Goal: Answer question/provide support

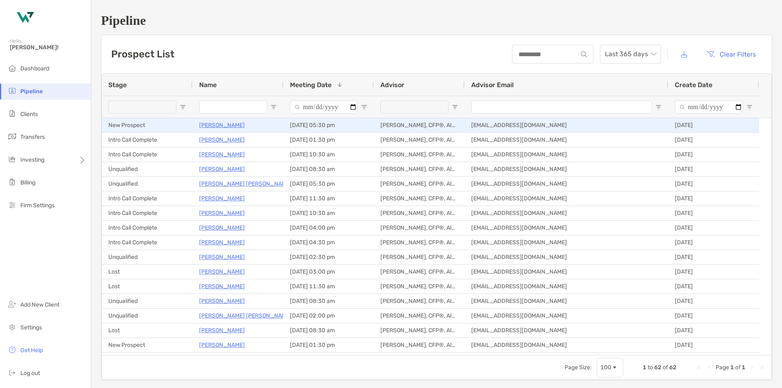
click at [220, 125] on p "[PERSON_NAME]" at bounding box center [222, 125] width 46 height 10
click at [232, 124] on p "[PERSON_NAME]" at bounding box center [222, 125] width 46 height 10
click at [216, 126] on p "[PERSON_NAME]" at bounding box center [222, 125] width 46 height 10
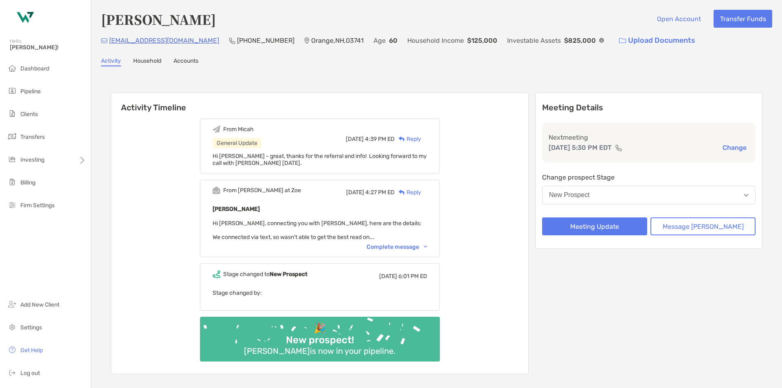
scroll to position [12, 0]
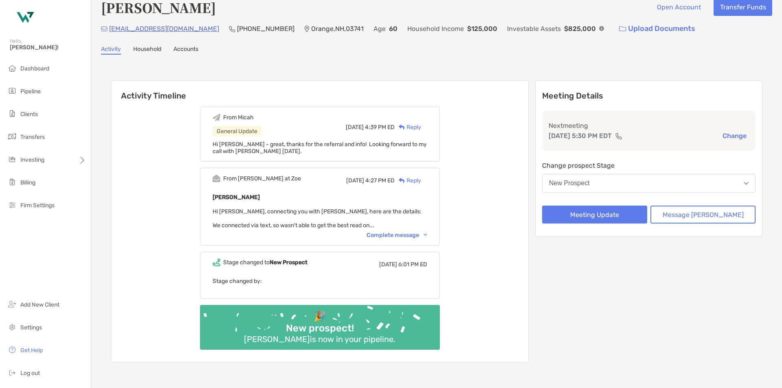
click at [407, 236] on div "Complete message" at bounding box center [397, 235] width 61 height 7
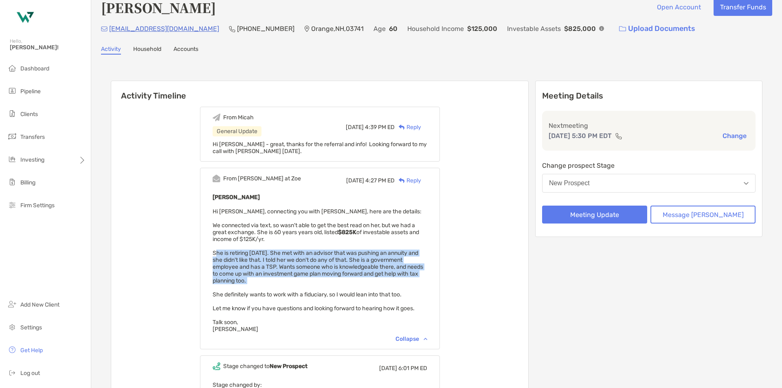
drag, startPoint x: 227, startPoint y: 254, endPoint x: 416, endPoint y: 286, distance: 192.1
click at [416, 286] on div "Laurie Curley Hi Micah, connecting you with Laurie, here are the details: We co…" at bounding box center [320, 262] width 215 height 141
copy span "She is retiring in 60 days. She met with an advisor that was pushing an annuity…"
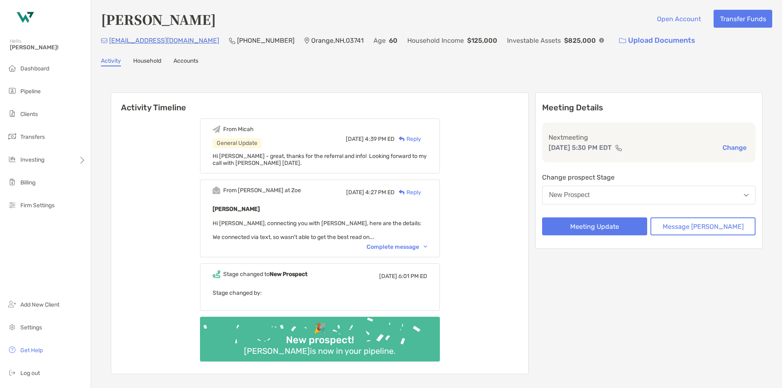
scroll to position [82, 0]
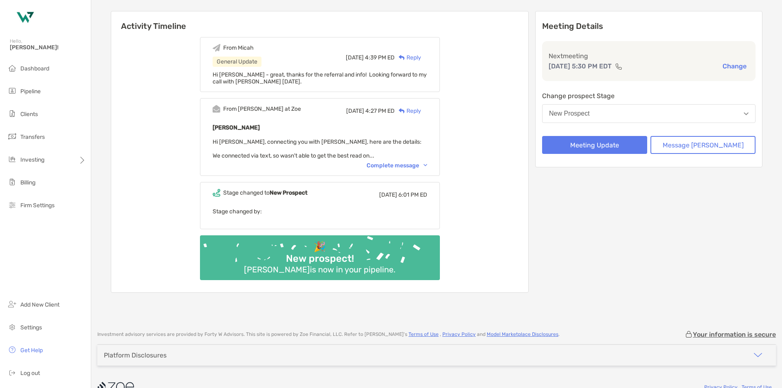
click at [410, 162] on div "Complete message" at bounding box center [397, 165] width 61 height 7
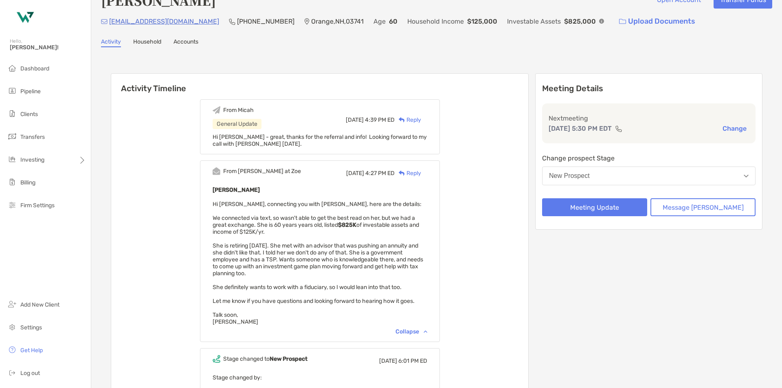
scroll to position [0, 0]
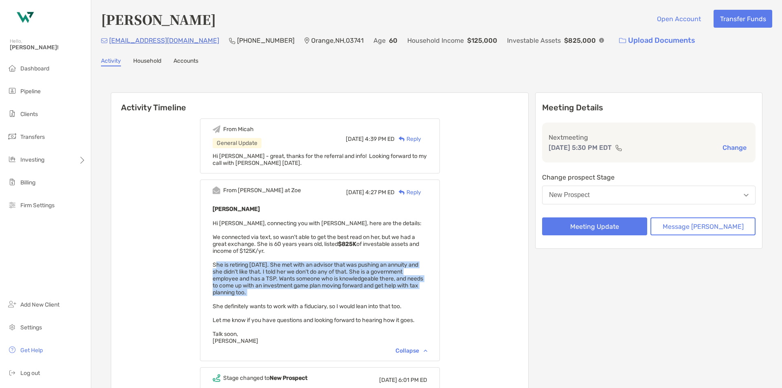
scroll to position [12, 0]
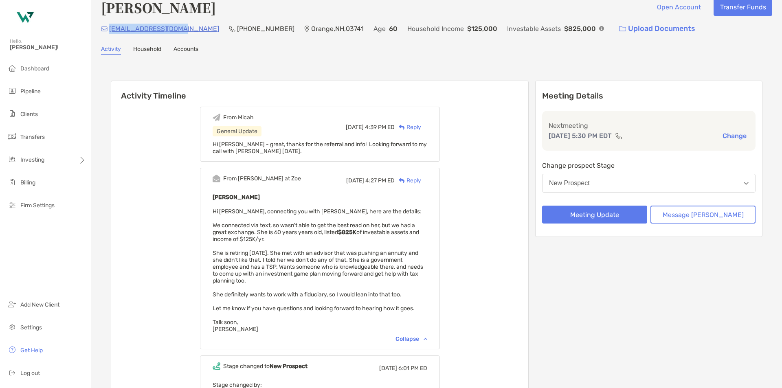
drag, startPoint x: 180, startPoint y: 29, endPoint x: 110, endPoint y: 36, distance: 70.9
click at [110, 36] on div "lcurley329@gmail.com (603) 304-8997 Orange , NH , 03741 Age 60 Household Income…" at bounding box center [437, 29] width 672 height 18
copy p "[EMAIL_ADDRESS][DOMAIN_NAME]"
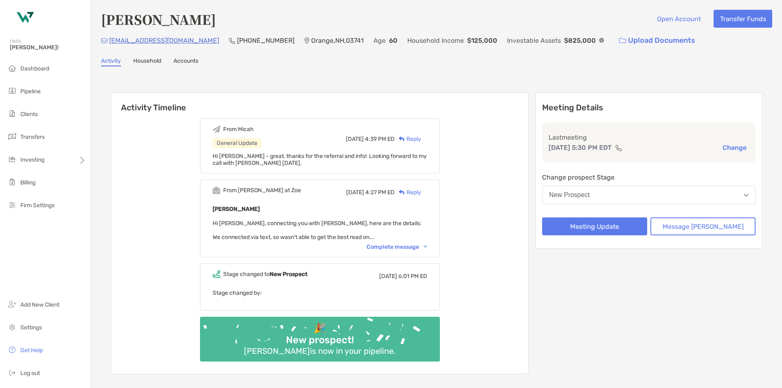
drag, startPoint x: 0, startPoint y: 0, endPoint x: 644, endPoint y: 186, distance: 670.6
click at [644, 186] on button "New Prospect" at bounding box center [649, 195] width 214 height 19
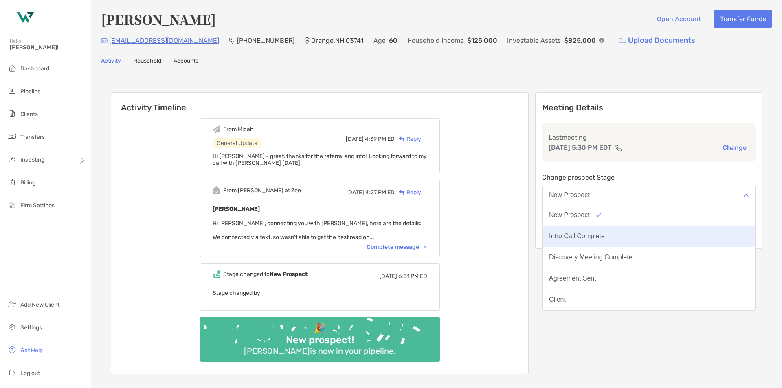
click at [626, 231] on button "Intro Call Complete" at bounding box center [649, 236] width 213 height 21
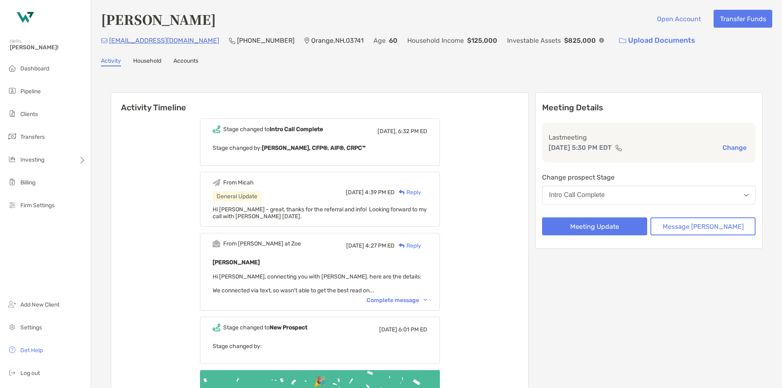
click at [421, 194] on div "Reply" at bounding box center [408, 192] width 26 height 9
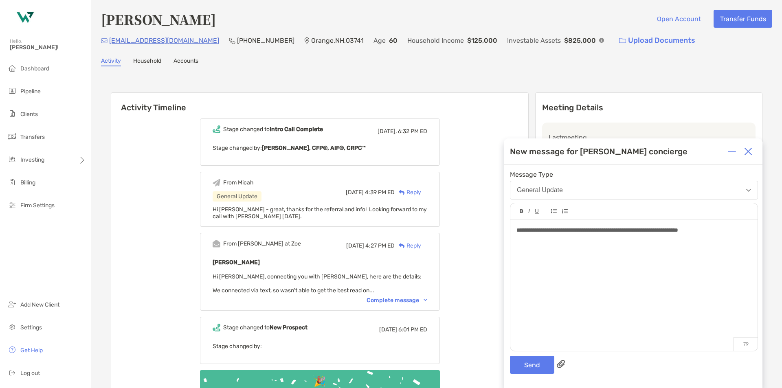
click at [550, 231] on span "**********" at bounding box center [598, 230] width 162 height 6
click at [523, 368] on button "Send" at bounding box center [532, 365] width 44 height 18
